Goal: Use online tool/utility: Utilize a website feature to perform a specific function

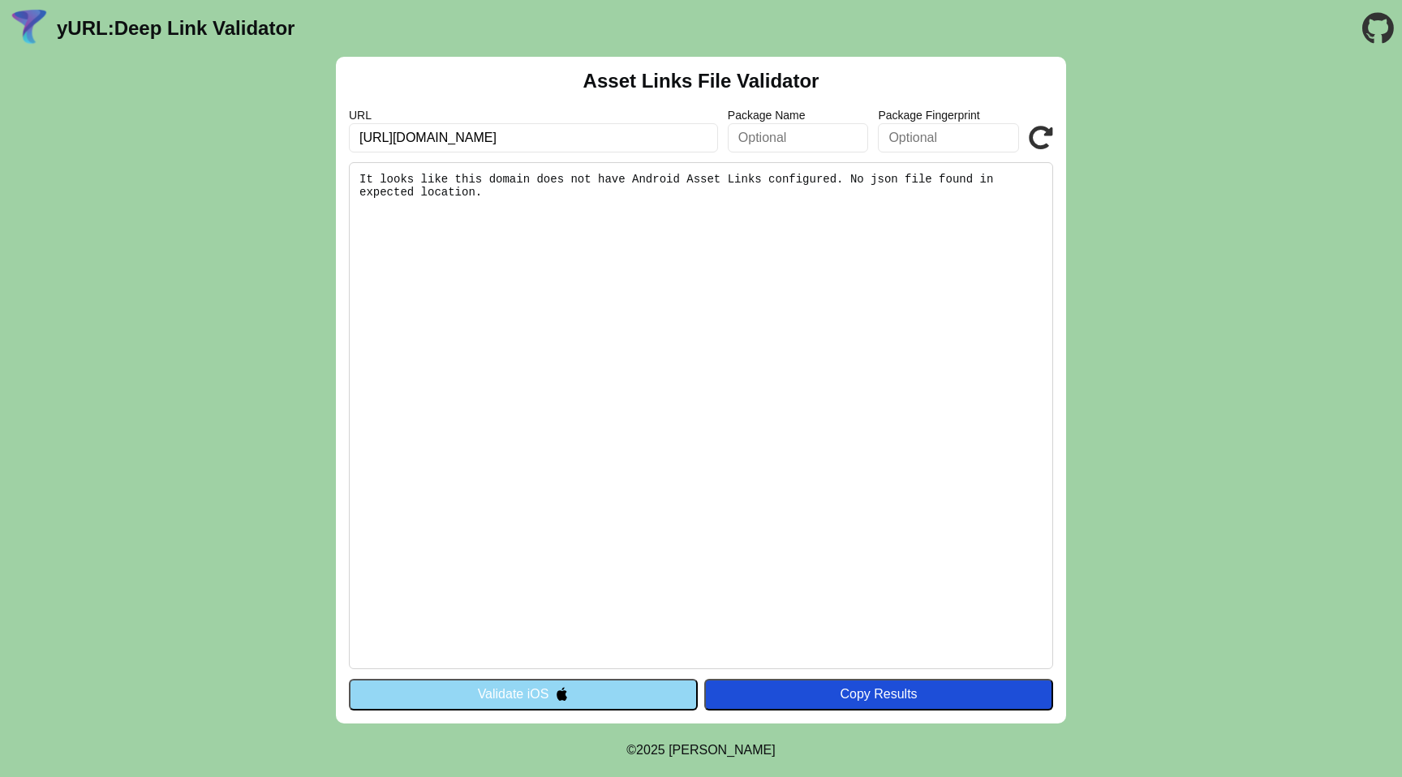
click at [675, 139] on input "[URL][DOMAIN_NAME]" at bounding box center [533, 137] width 369 height 29
click at [604, 135] on input "https://as.ad4m.at/ad/tac?a=2708338&b=8&c=3&d=2&e=775&f=&g=&h=&gdpr=&gdpr_conse…" at bounding box center [533, 137] width 369 height 29
paste input "www.amazon.in/?tag=affinityin0176612-21"
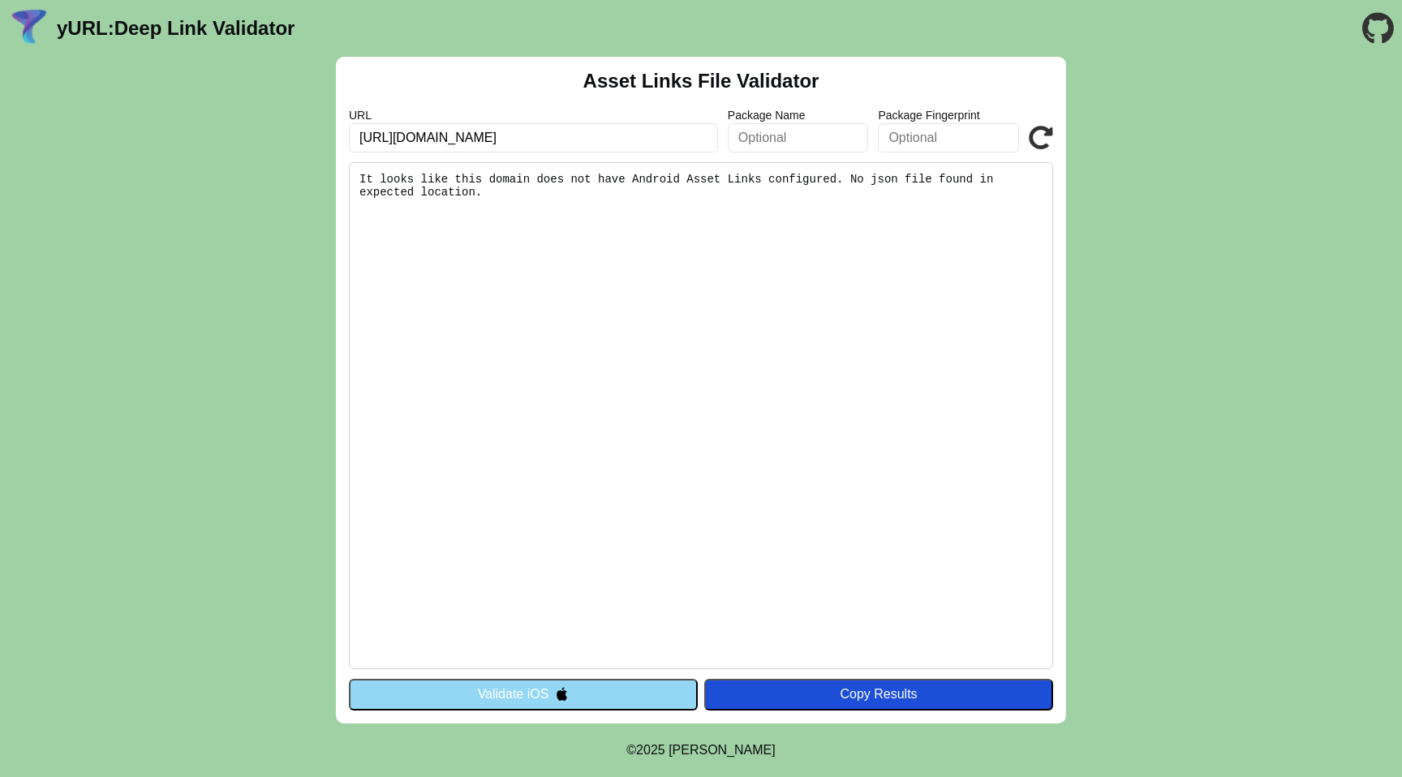
type input "https://www.amazon.in/?tag=affinityin0176612-21"
click at [1036, 141] on icon at bounding box center [1041, 138] width 24 height 24
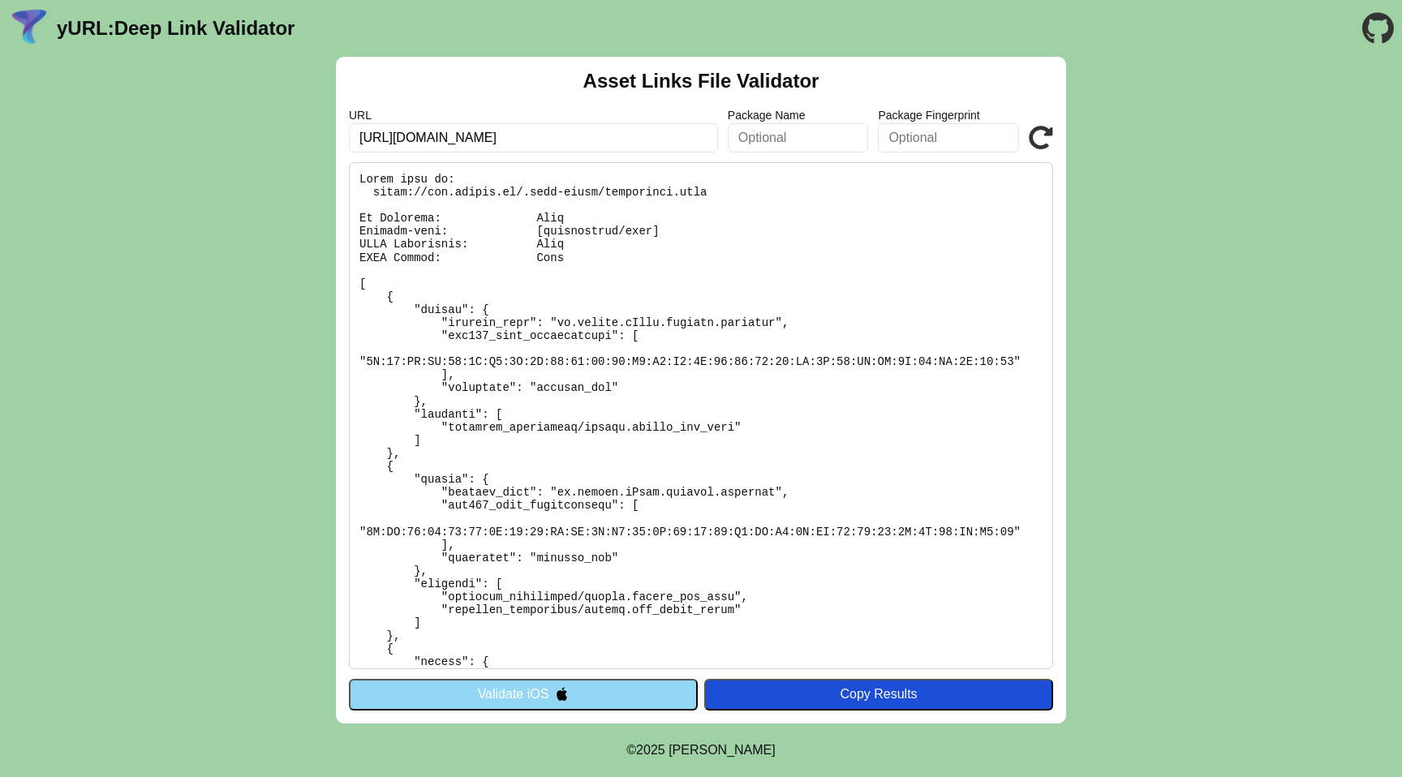
click at [625, 126] on input "https://www.amazon.in/?tag=affinityin0176612-21" at bounding box center [533, 137] width 369 height 29
paste input "es?tag=siteplugesott-21"
type input "https://www.amazon.es?tag=siteplugesott-21"
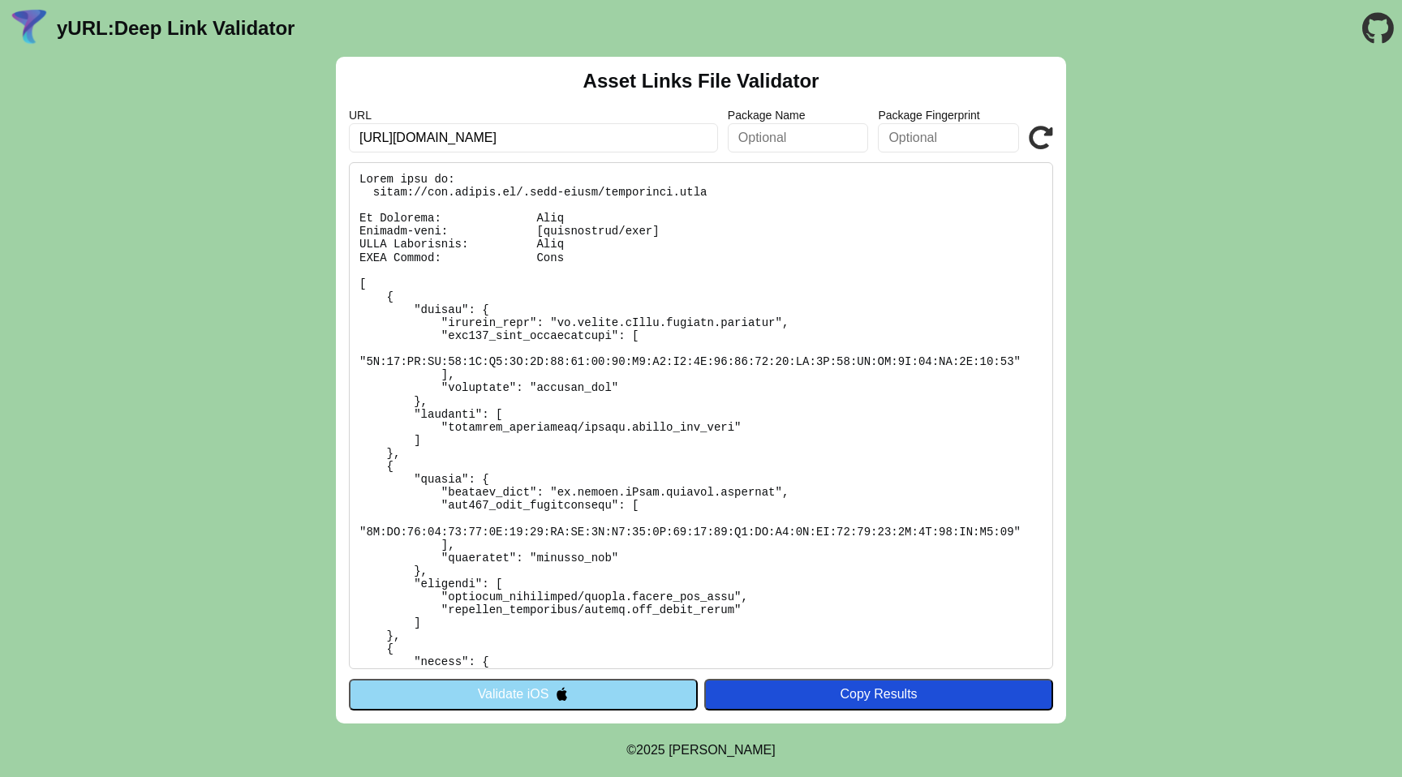
click at [1053, 122] on div "Asset Links File Validator URL https://www.amazon.es?tag=siteplugesott-21 Packa…" at bounding box center [701, 390] width 730 height 667
click at [1040, 134] on icon at bounding box center [1041, 138] width 24 height 24
click at [519, 146] on input "https://www.amazon.es?tag=siteplugesott-21" at bounding box center [533, 137] width 369 height 29
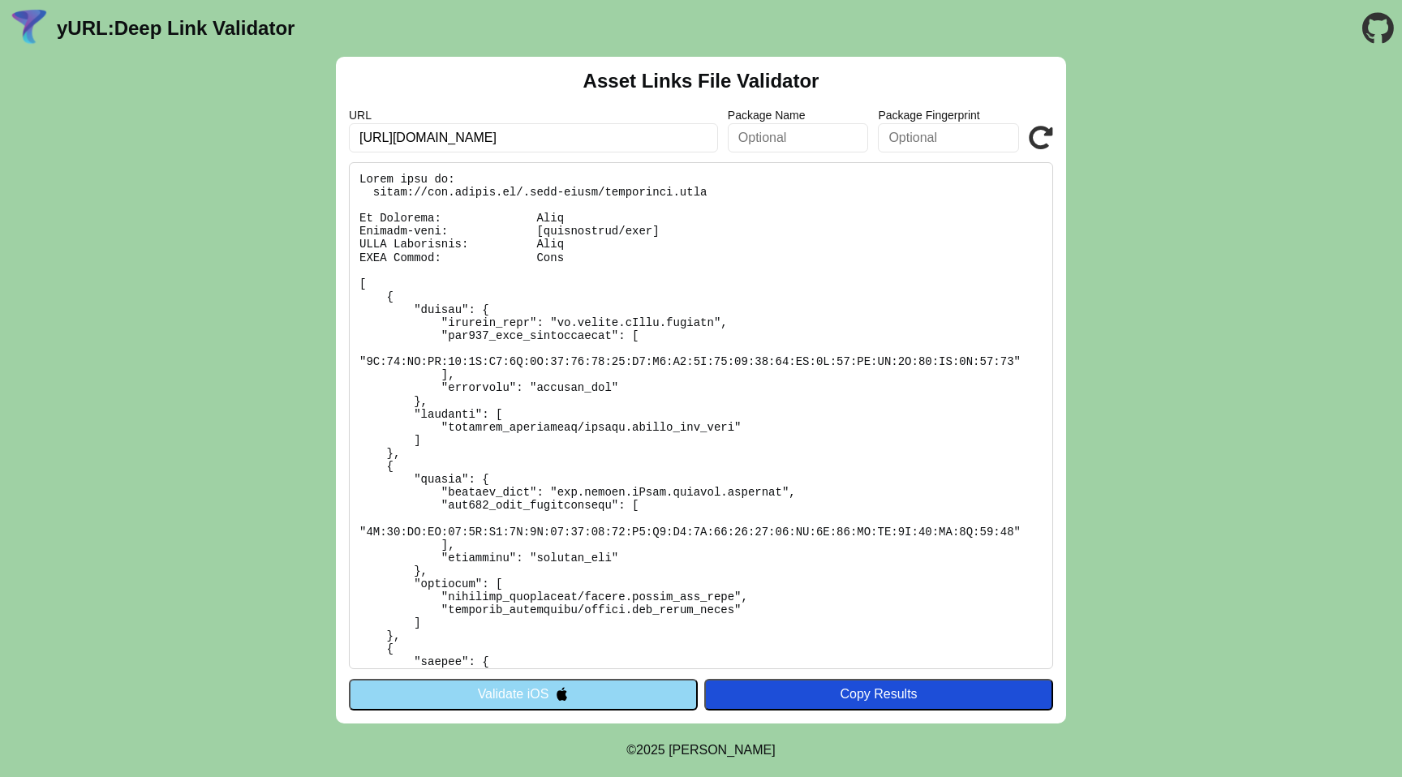
paste input "&linkCode=ll2&tag=veve-es-ott-21&linkId=356a8e86440a96ff20a463bc83a31c18&langua…"
type input "https://www.amazon.es?&linkCode=ll2&tag=veve-es-ott-21&linkId=356a8e86440a96ff2…"
click at [1047, 136] on icon at bounding box center [1041, 138] width 24 height 24
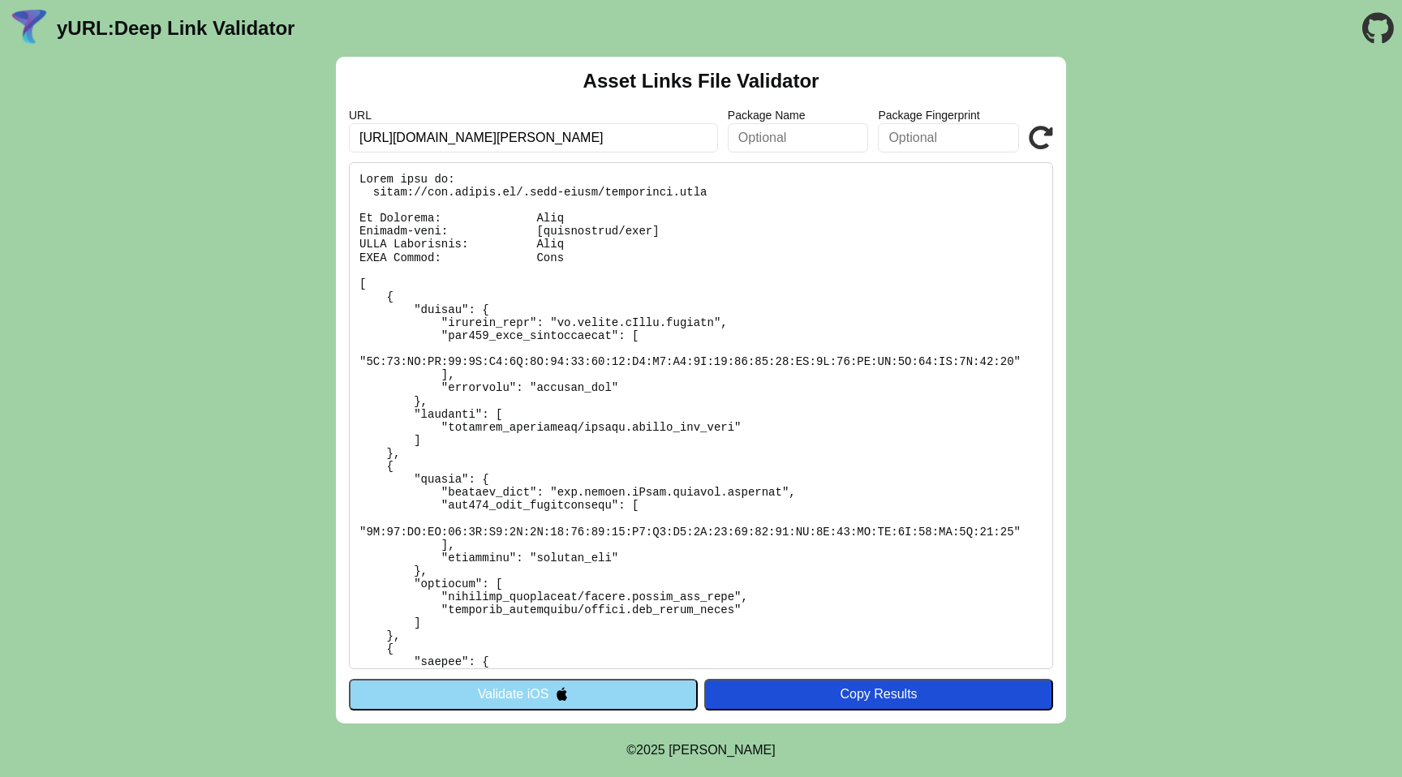
click at [682, 140] on input "[URL][DOMAIN_NAME][PERSON_NAME]" at bounding box center [533, 137] width 369 height 29
paste input "/events/primebigdealdays?tag=eco-prime-day-07oct25-advstr-21"
type input "[URL][DOMAIN_NAME]"
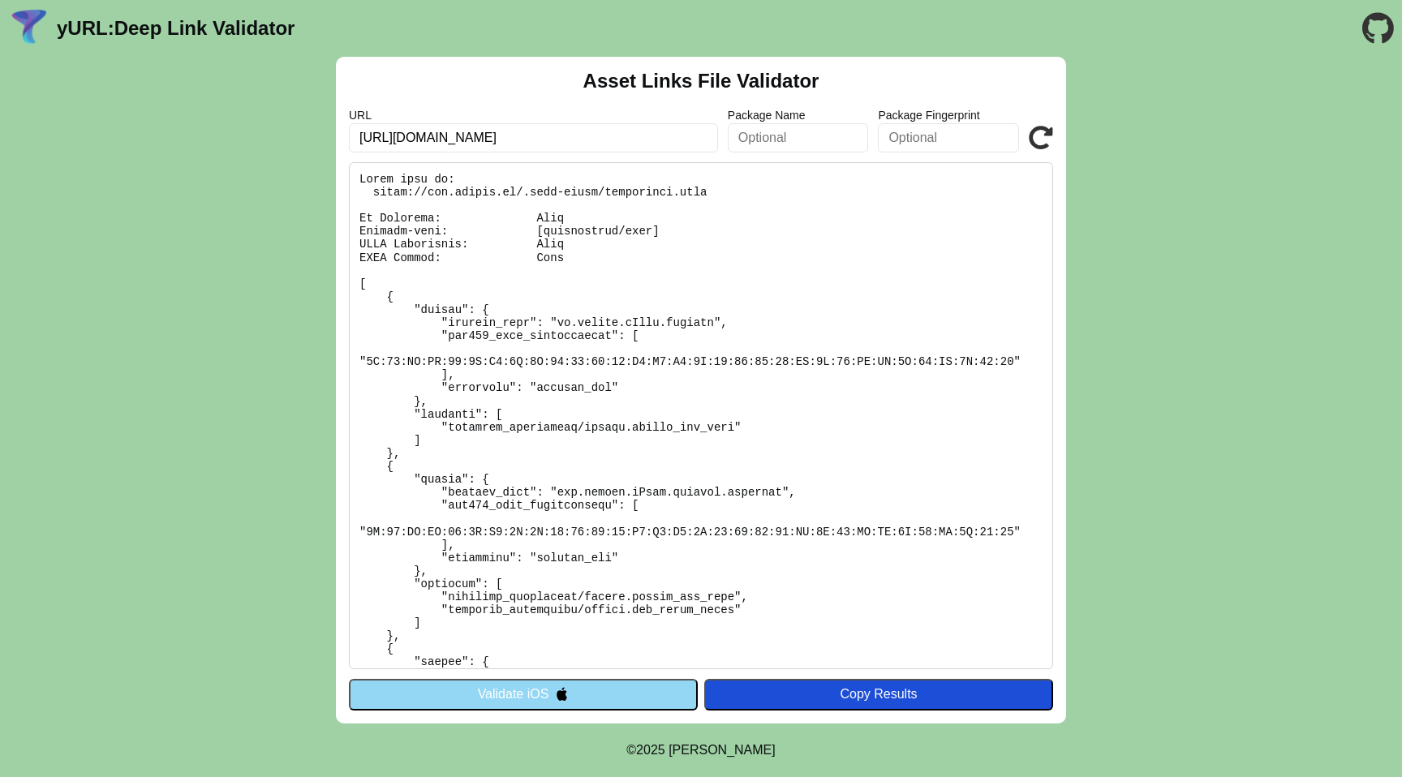
click at [1030, 144] on icon at bounding box center [1041, 138] width 24 height 24
